Goal: Find specific page/section: Find specific page/section

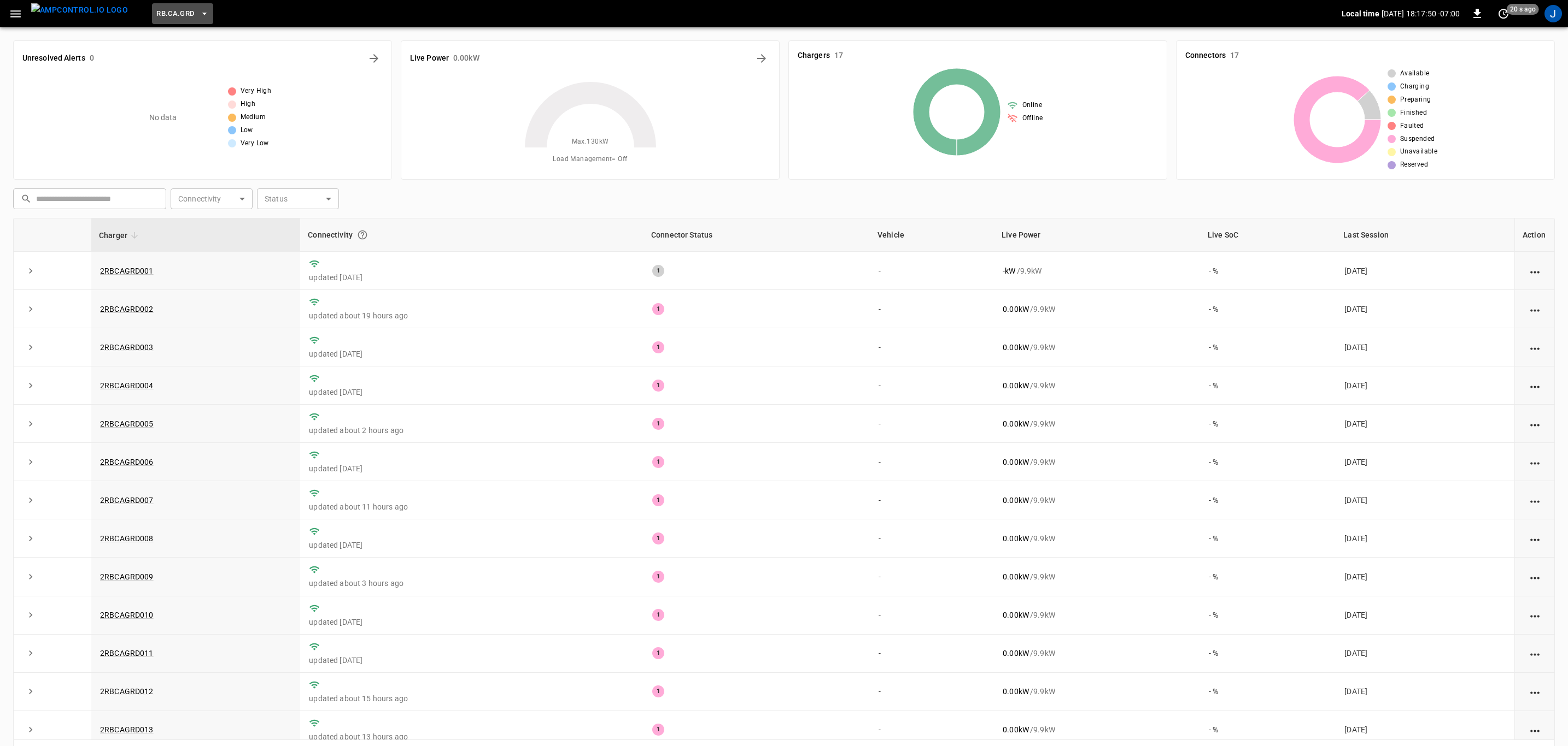
click at [202, 13] on icon "button" at bounding box center [203, 13] width 4 height 2
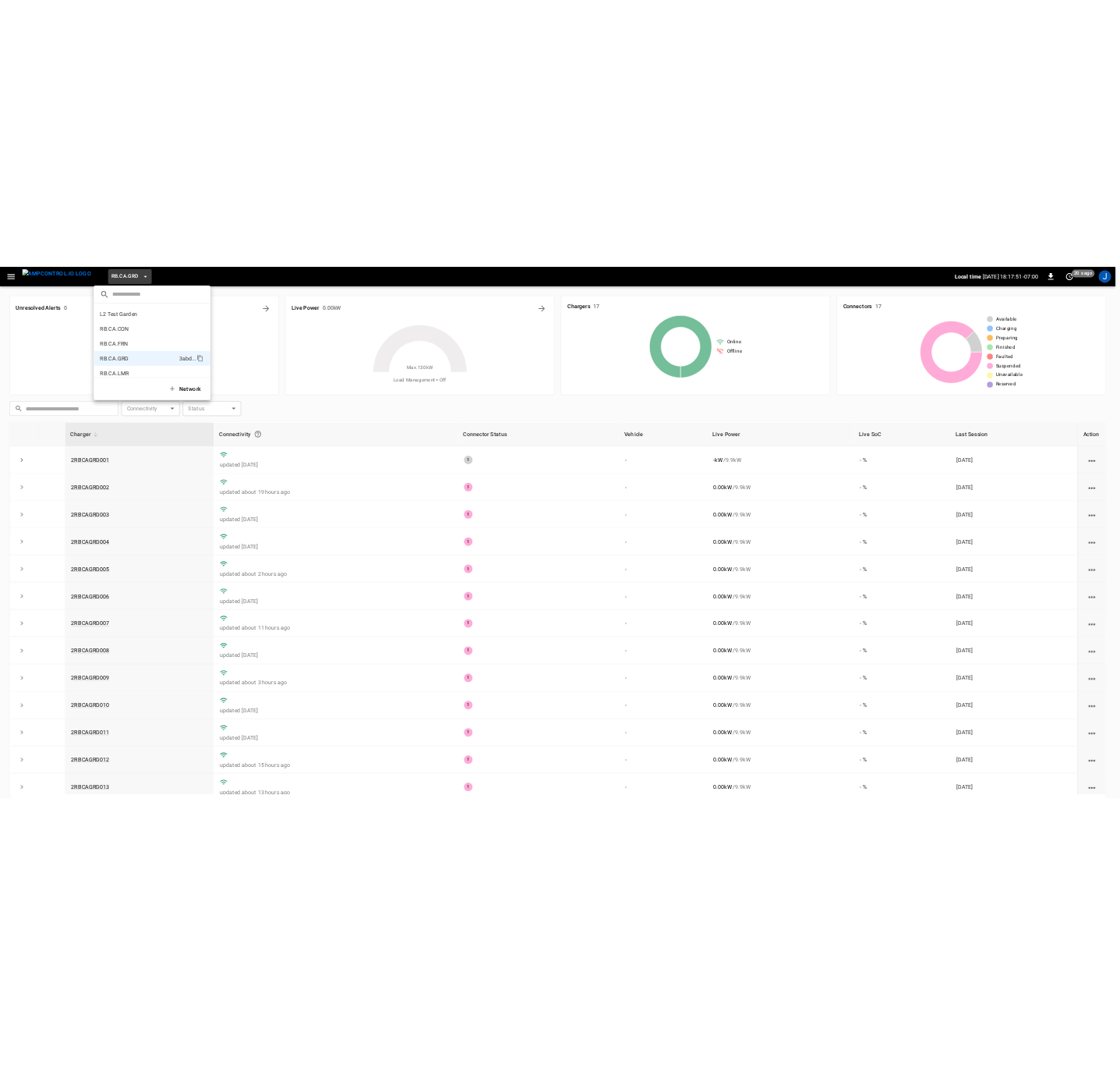
scroll to position [738, 0]
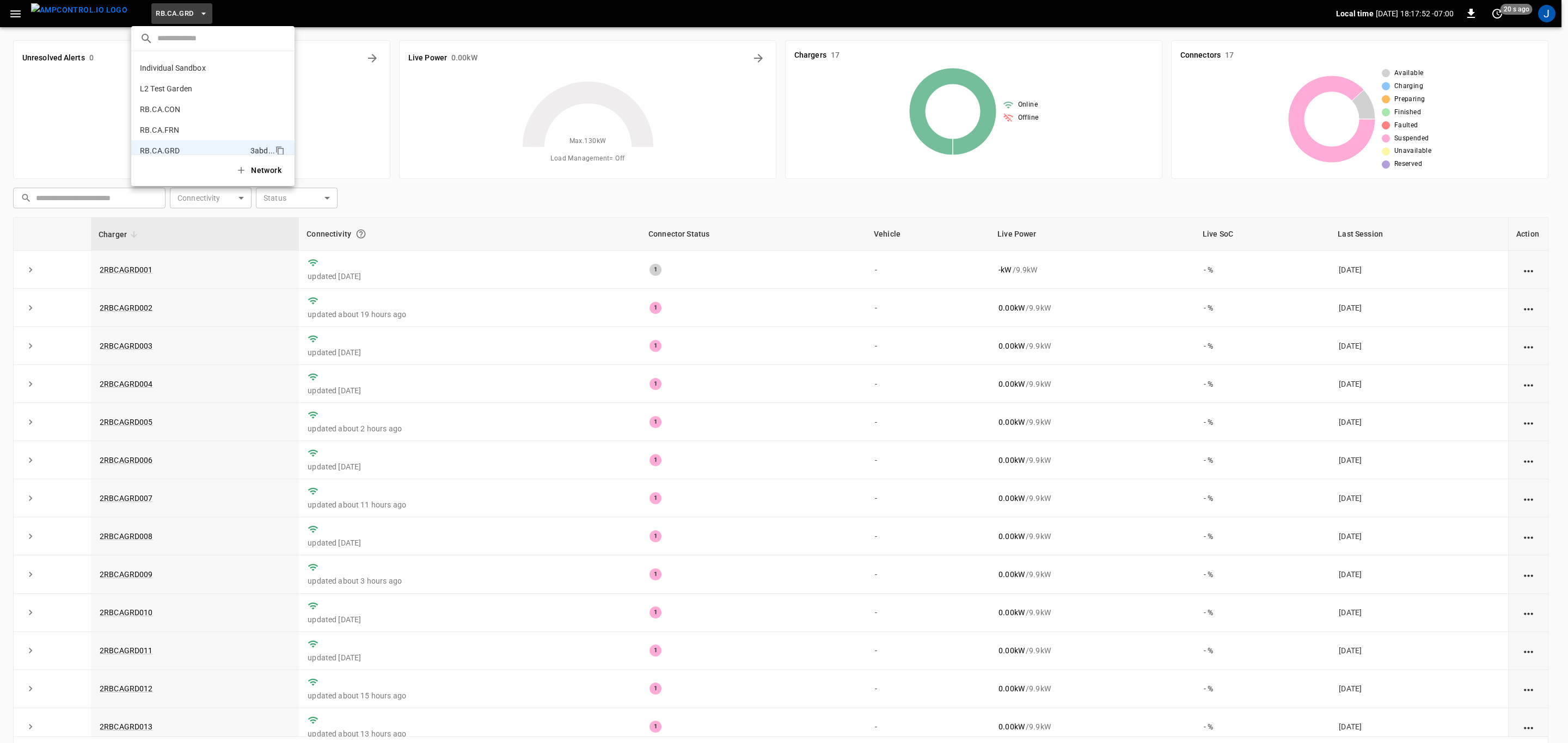
click at [159, 127] on p "RB.CA.FRN" at bounding box center [194, 130] width 108 height 11
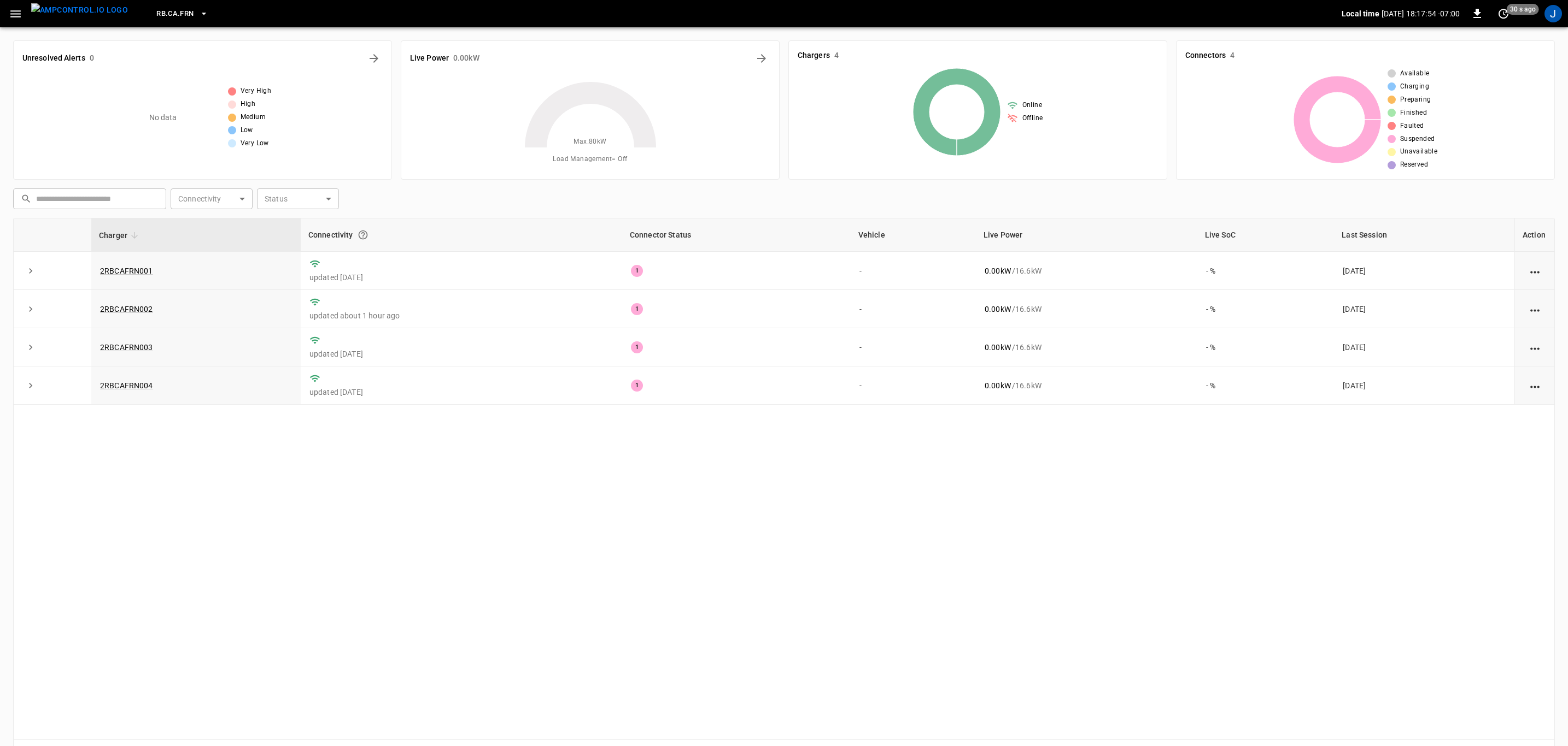
click at [15, 15] on icon "button" at bounding box center [15, 13] width 13 height 13
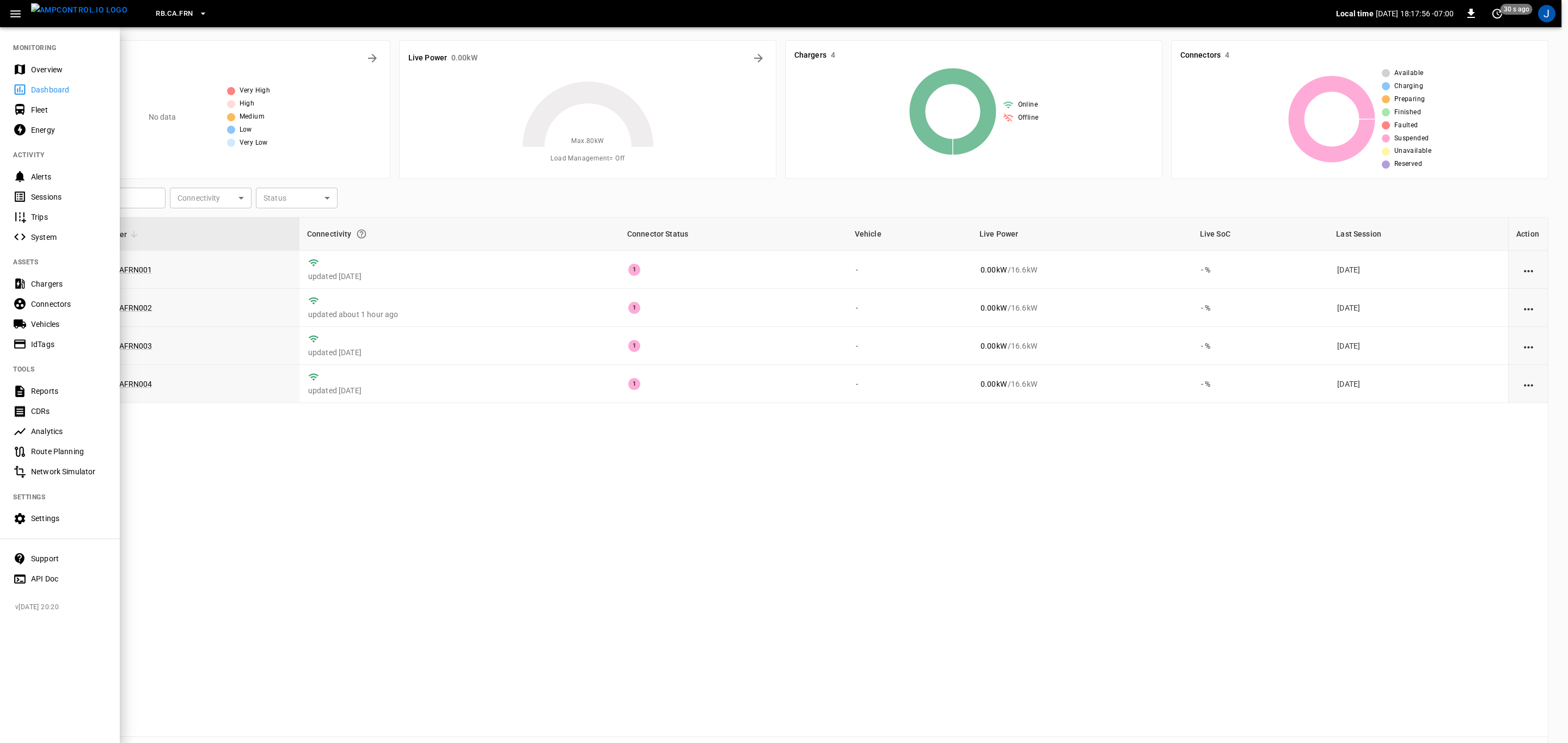
drag, startPoint x: 43, startPoint y: 115, endPoint x: 51, endPoint y: 108, distance: 10.6
click at [43, 115] on div "Fleet" at bounding box center [69, 109] width 76 height 11
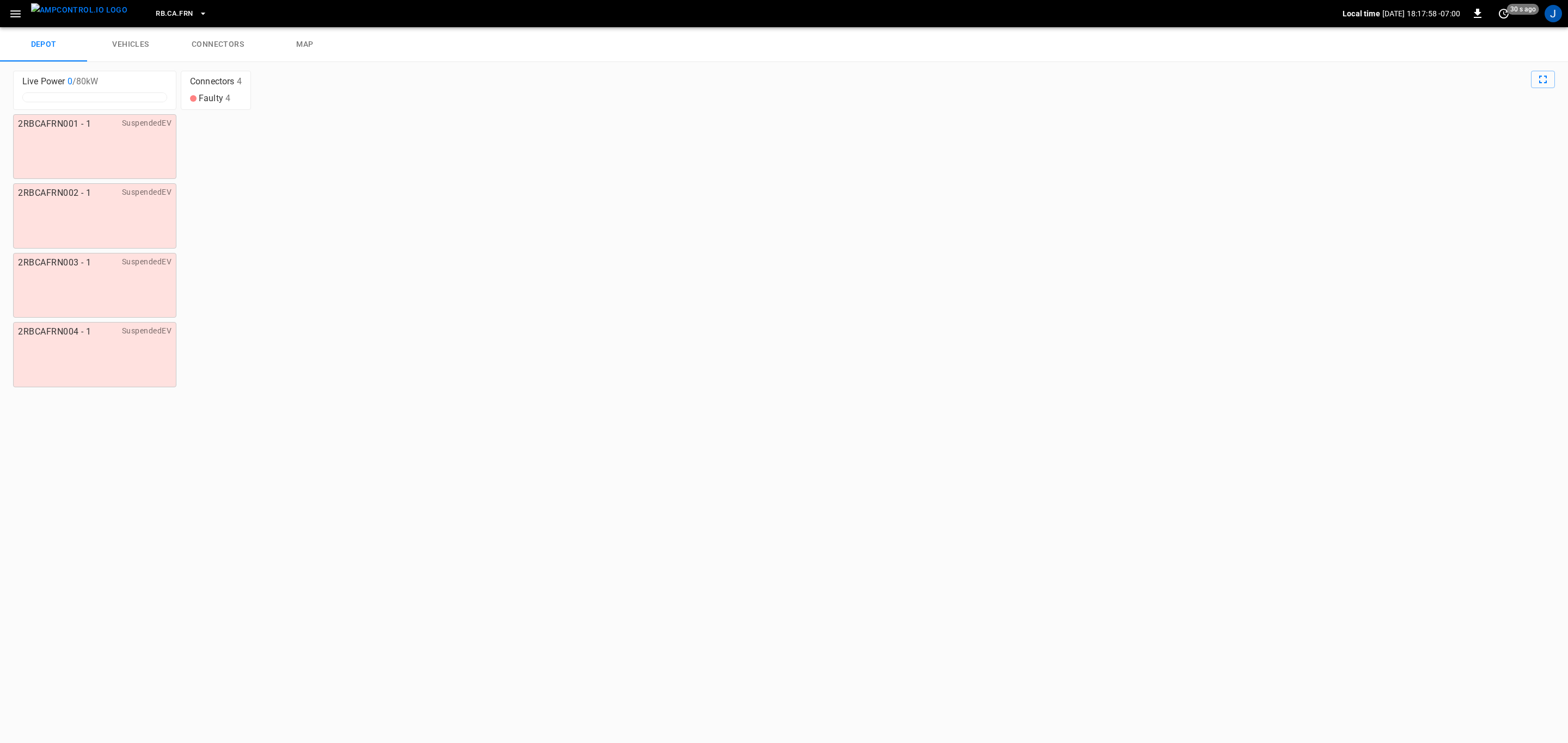
click at [213, 37] on link "connectors" at bounding box center [218, 44] width 87 height 35
